Goal: Check status: Check status

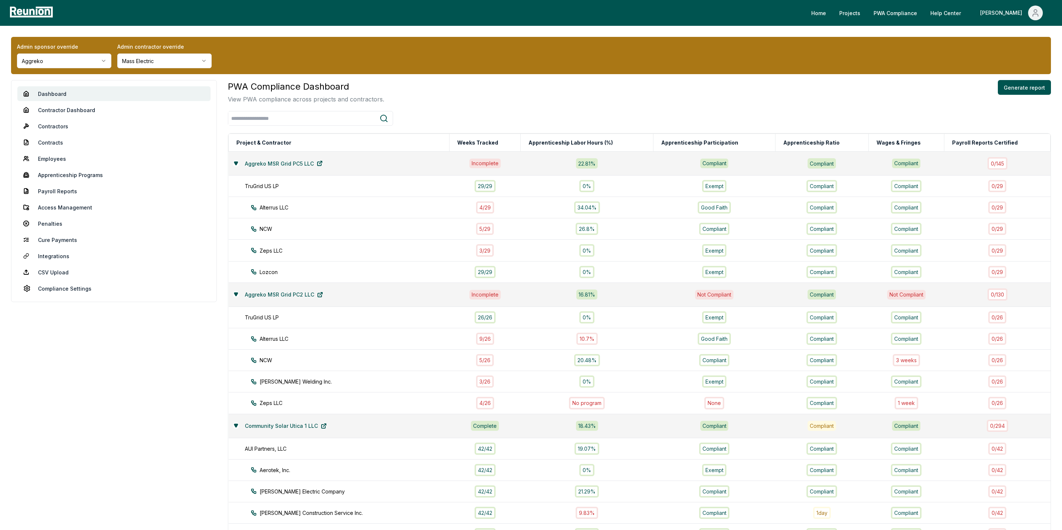
click at [110, 63] on html "Please visit us on your desktop We're working on making our marketplace mobile-…" at bounding box center [531, 504] width 1062 height 1009
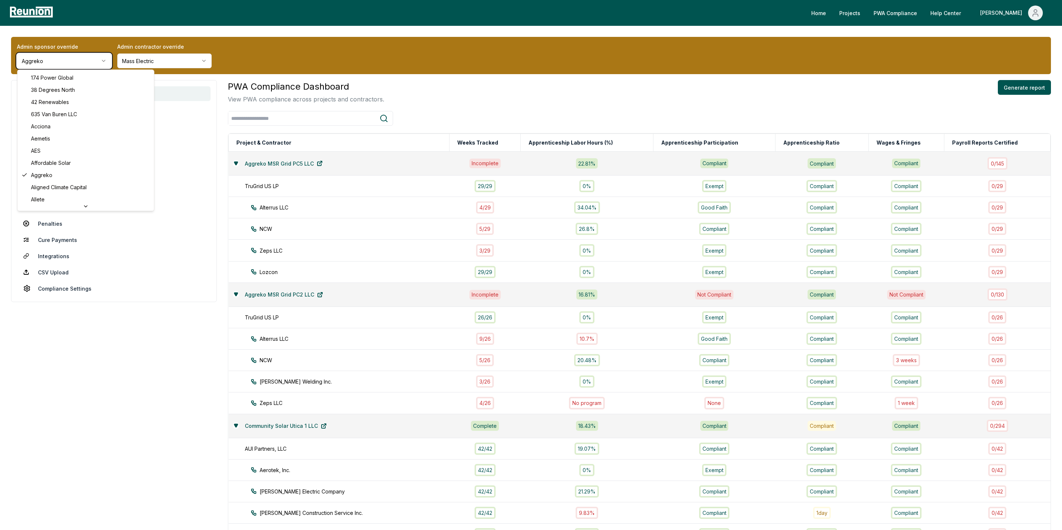
click at [76, 63] on html "Please visit us on your desktop We're working on making our marketplace mobile-…" at bounding box center [531, 504] width 1062 height 1009
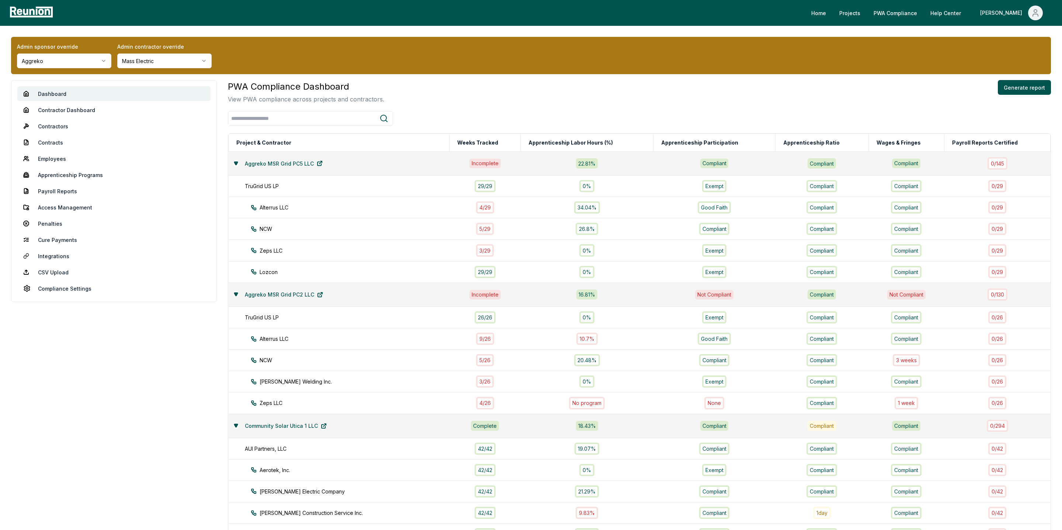
click at [76, 63] on html "Please visit us on your desktop We're working on making our marketplace mobile-…" at bounding box center [531, 504] width 1062 height 1009
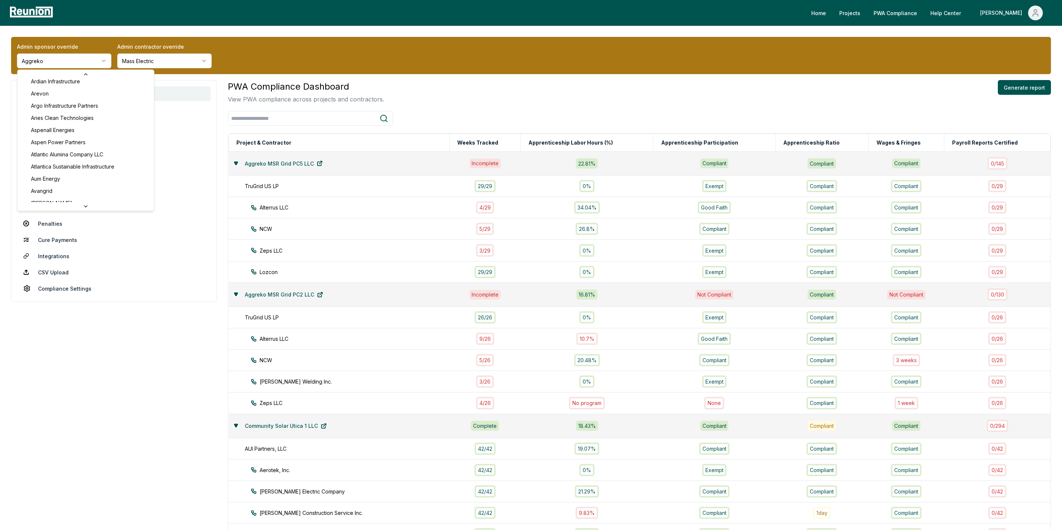
scroll to position [273, 0]
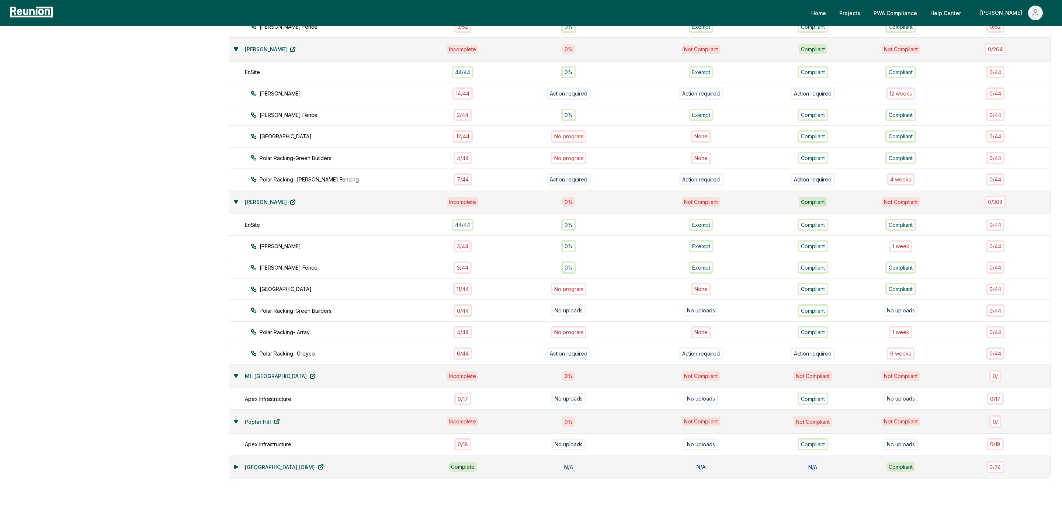
scroll to position [425, 0]
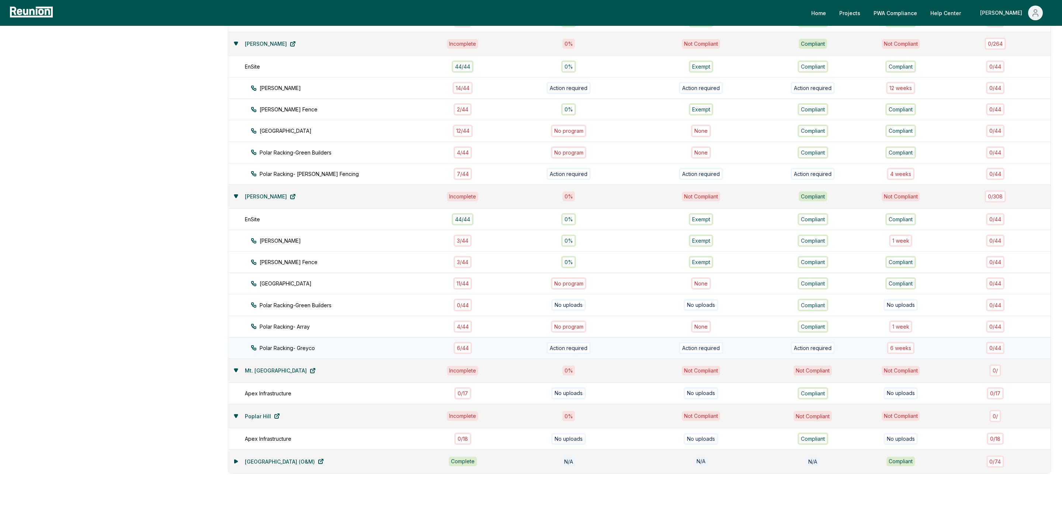
click at [470, 342] on div "6 / 44" at bounding box center [463, 348] width 18 height 12
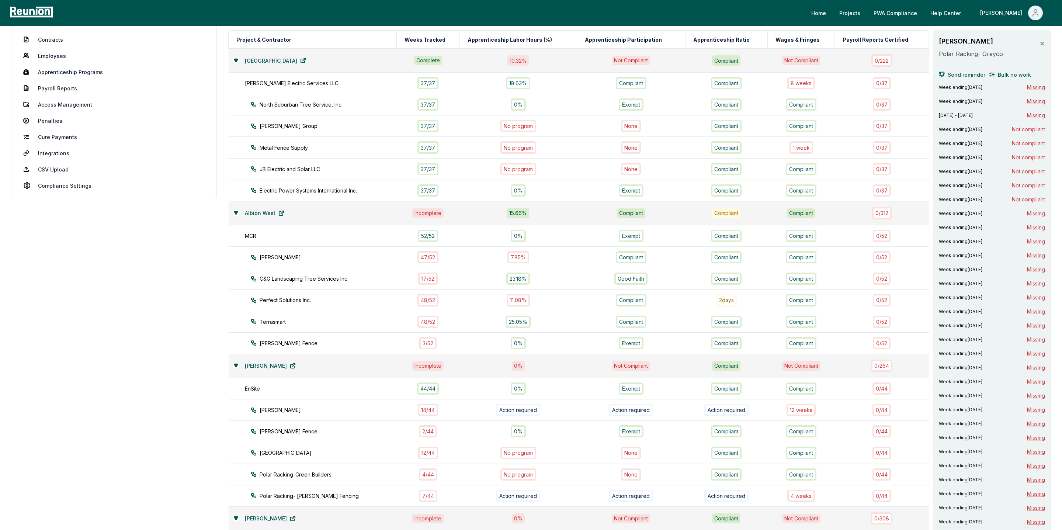
scroll to position [90, 0]
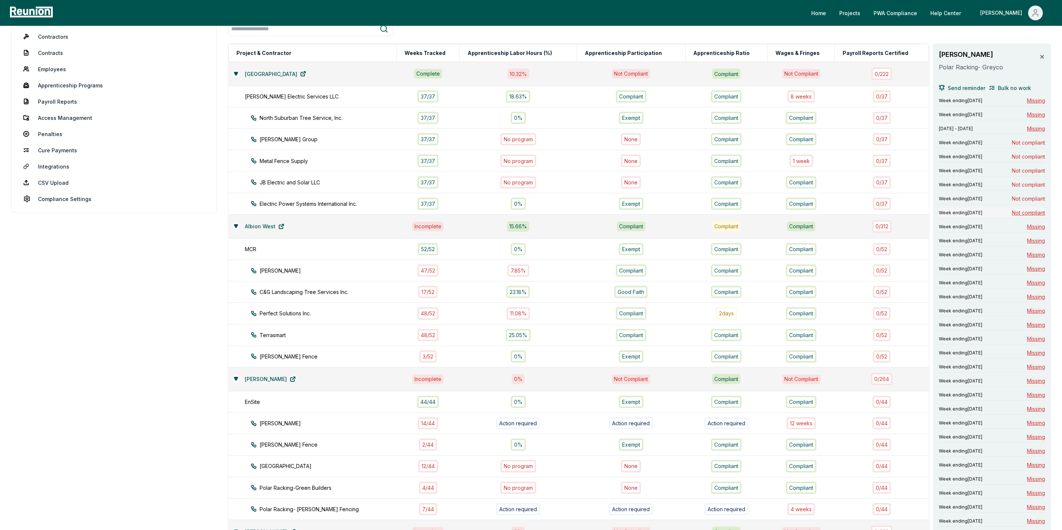
click at [1032, 217] on span "Not compliant" at bounding box center [1028, 213] width 33 height 8
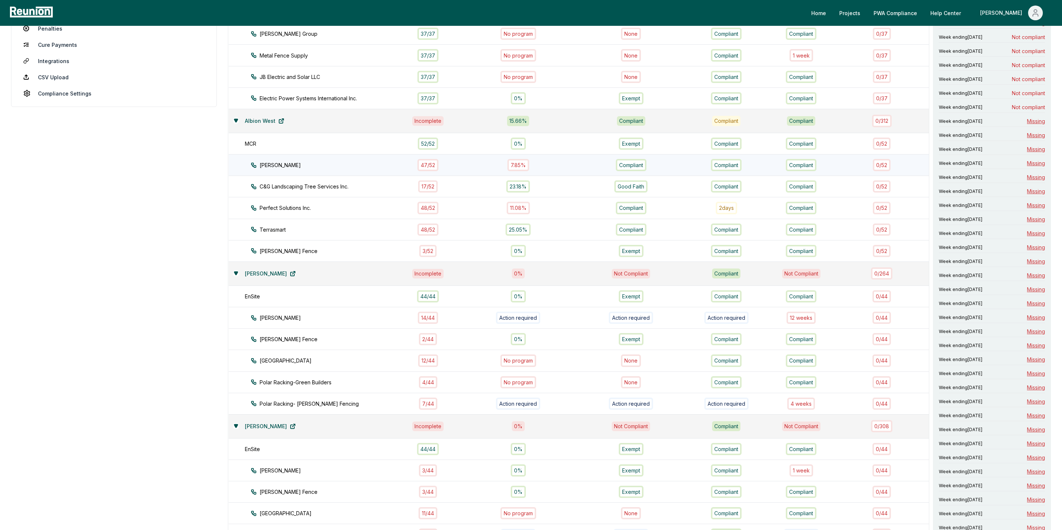
scroll to position [196, 0]
click at [800, 397] on div "4 week s" at bounding box center [802, 403] width 28 height 12
click at [1023, 70] on span "Not compliant" at bounding box center [1028, 73] width 33 height 8
click at [1031, 83] on span "Not compliant" at bounding box center [1028, 87] width 33 height 8
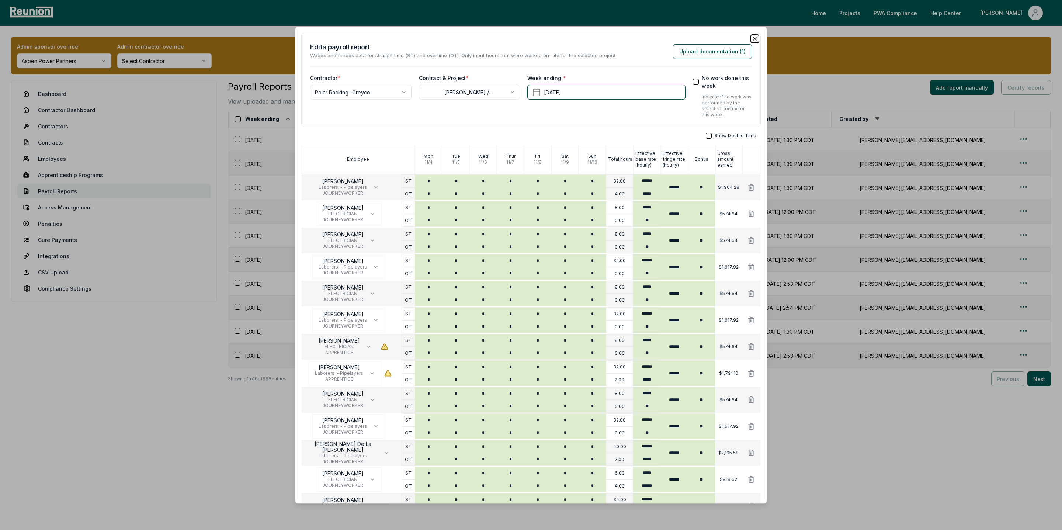
click at [756, 38] on icon "button" at bounding box center [755, 38] width 3 height 3
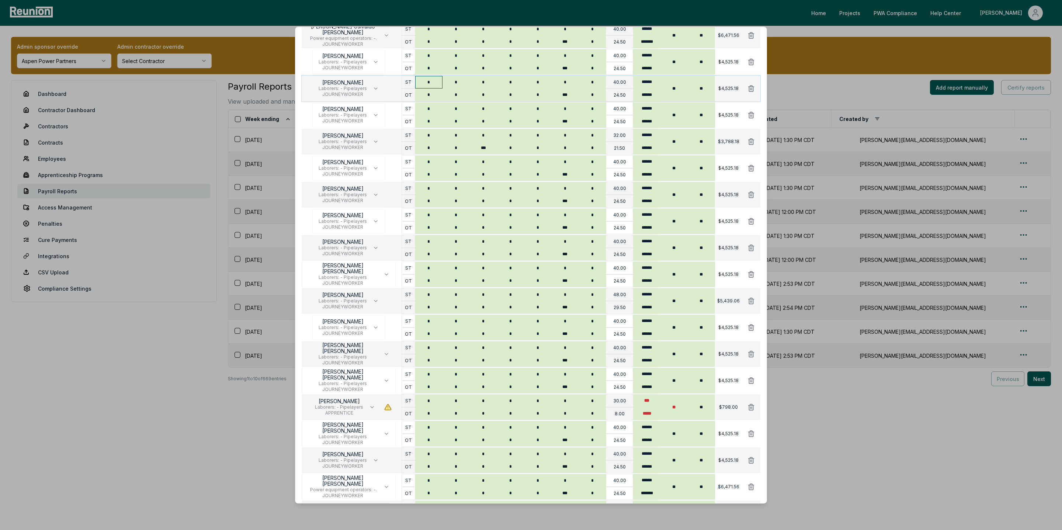
scroll to position [340, 0]
